Goal: Check status: Check status

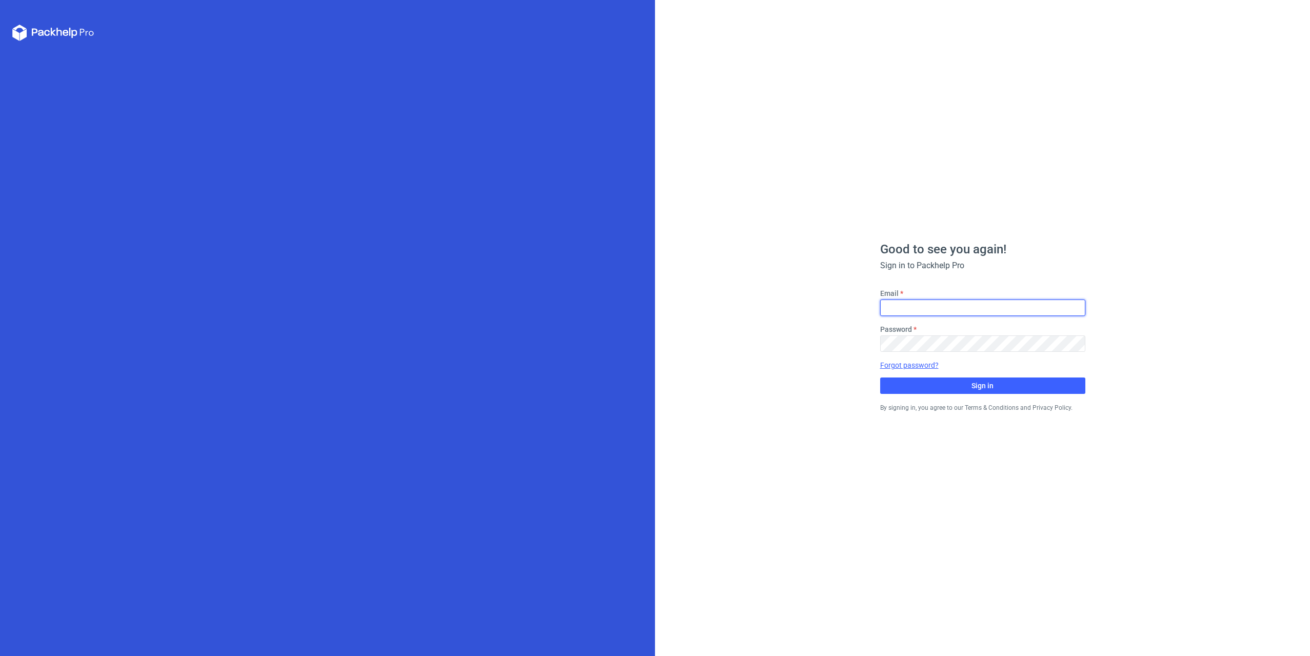
click at [987, 308] on input "Email" at bounding box center [982, 307] width 205 height 16
type input "[EMAIL_ADDRESS][DOMAIN_NAME]"
click at [982, 379] on button "Sign in" at bounding box center [982, 385] width 205 height 16
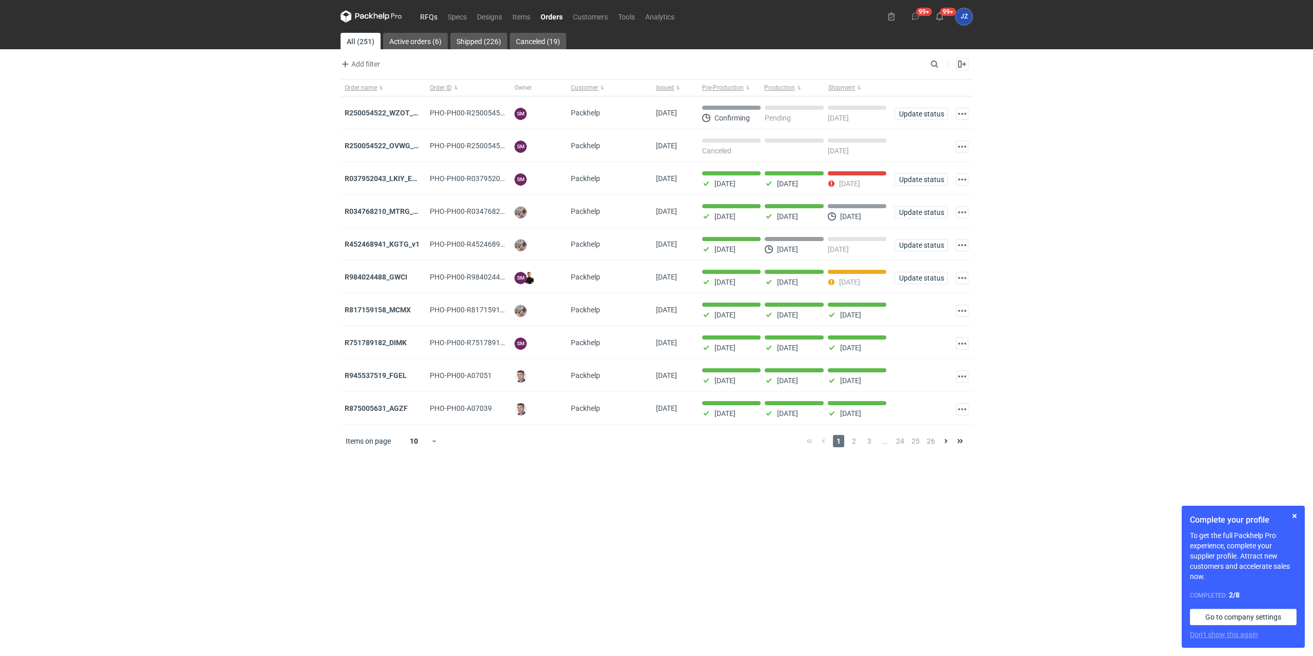
click at [432, 13] on link "RFQs" at bounding box center [429, 16] width 28 height 12
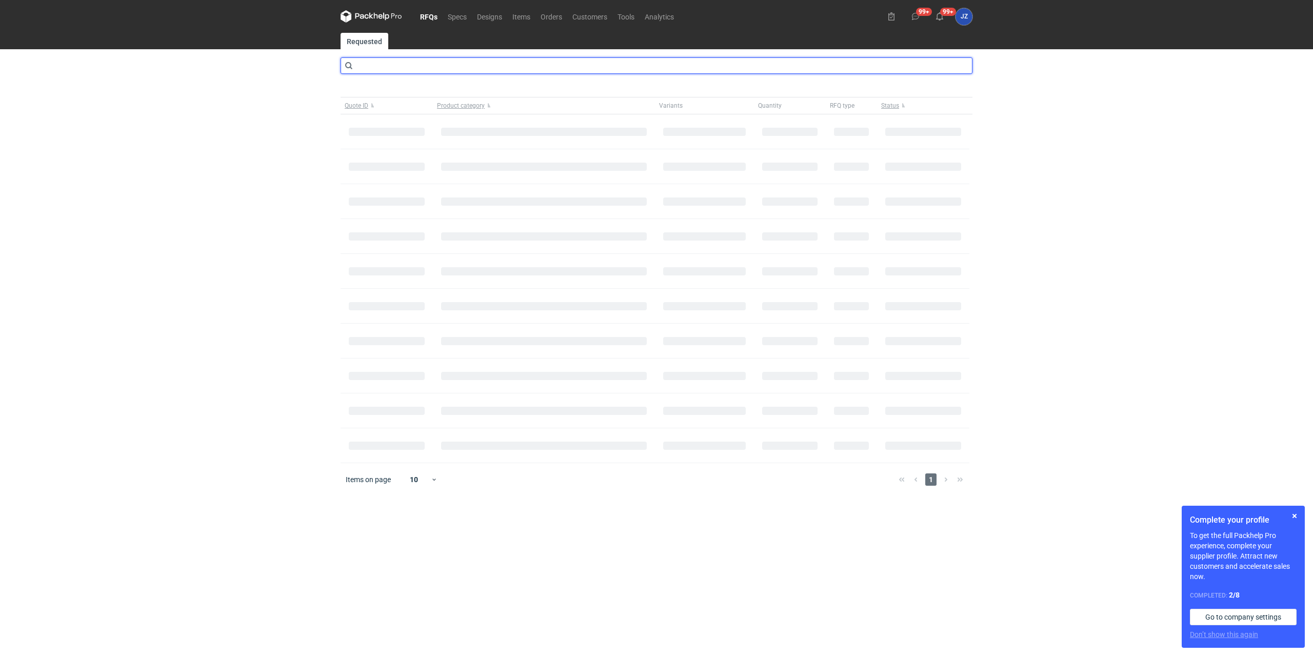
click at [458, 63] on input "text" at bounding box center [656, 65] width 632 height 16
type input "CBDX"
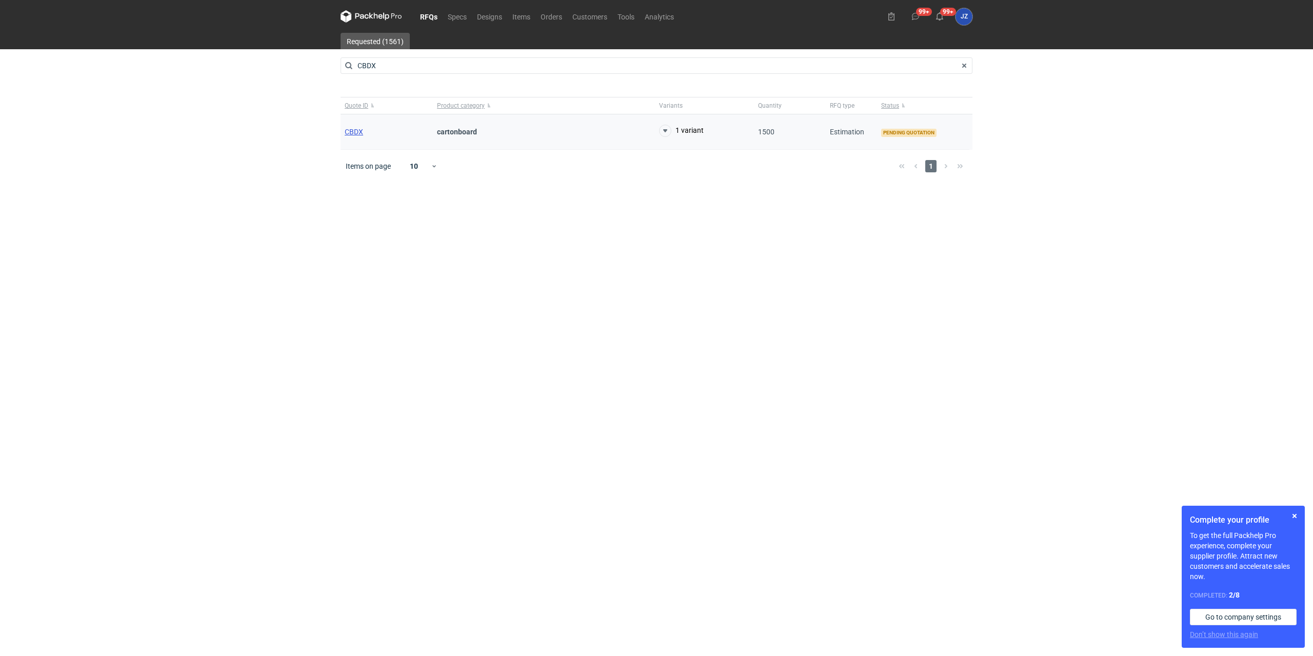
click at [353, 131] on span "CBDX" at bounding box center [354, 132] width 18 height 8
